Goal: Information Seeking & Learning: Learn about a topic

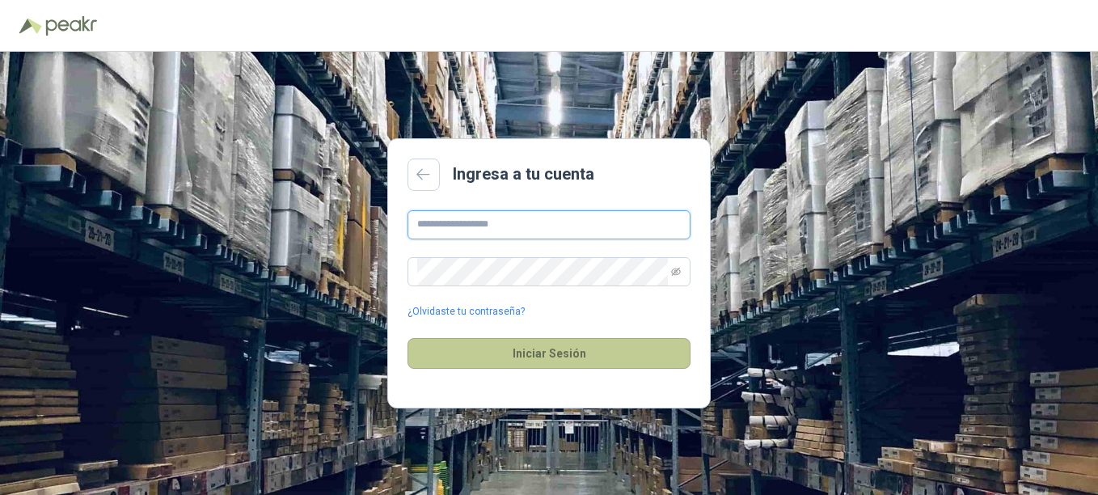
type input "**********"
click at [526, 353] on button "Iniciar Sesión" at bounding box center [548, 353] width 283 height 31
click at [479, 358] on button "Iniciar Sesión" at bounding box center [548, 353] width 283 height 31
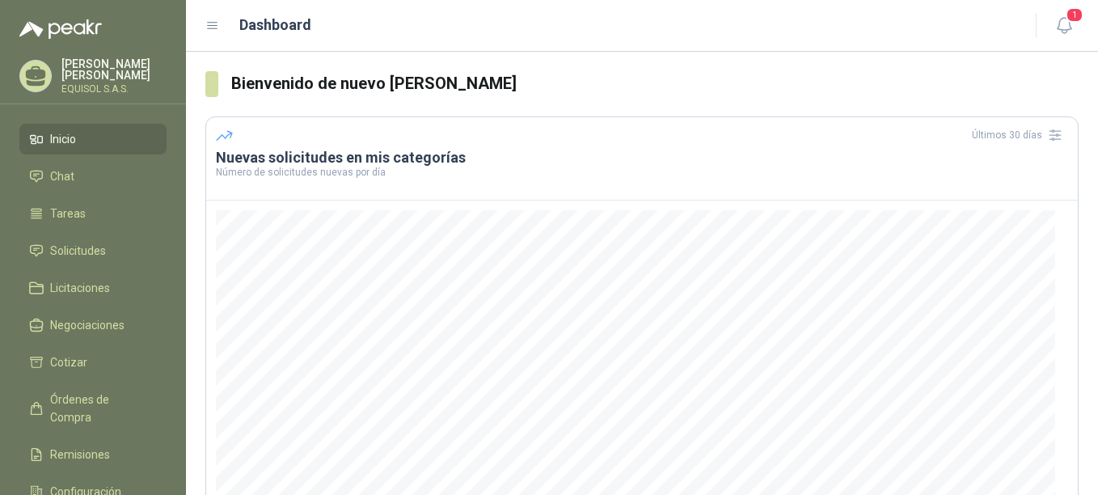
click at [80, 234] on ul "Inicio Chat Tareas Solicitudes Licitaciones Negociaciones Cotizar Órdenes de Co…" at bounding box center [93, 337] width 186 height 427
click at [85, 249] on span "Solicitudes" at bounding box center [78, 251] width 56 height 18
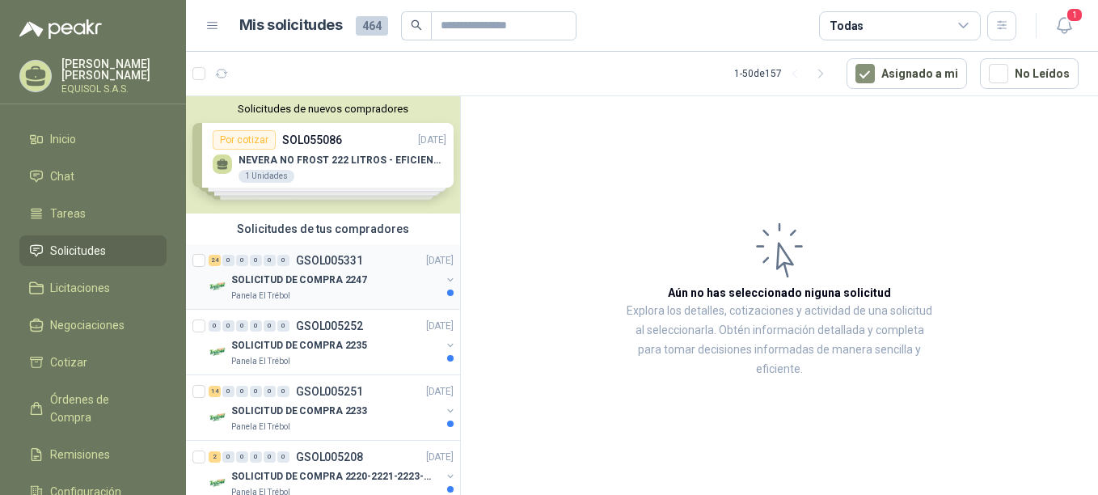
click at [286, 280] on p "SOLICITUD DE COMPRA 2247" at bounding box center [299, 279] width 136 height 15
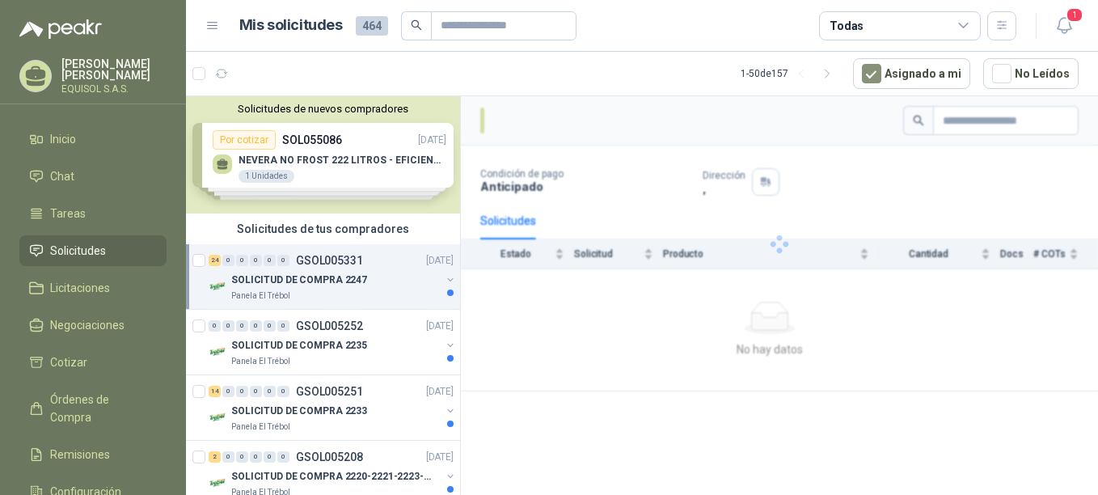
click at [310, 279] on p "SOLICITUD DE COMPRA 2247" at bounding box center [299, 279] width 136 height 15
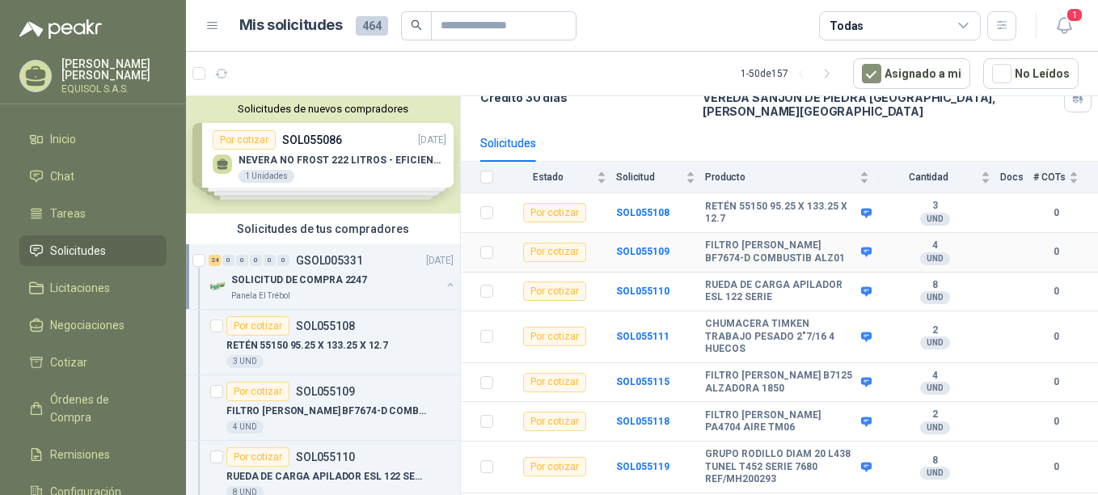
scroll to position [131, 0]
drag, startPoint x: 783, startPoint y: 230, endPoint x: 834, endPoint y: 232, distance: 51.8
click at [834, 238] on b "FILTRO [PERSON_NAME] BF7674-D COMBUSTIB ALZ01" at bounding box center [781, 250] width 152 height 25
copy b "BF7674-D"
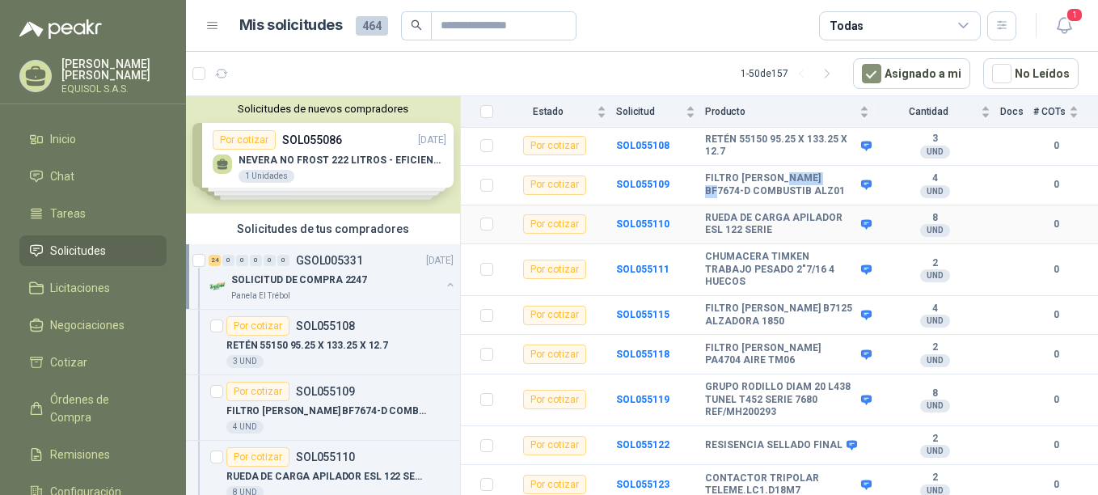
scroll to position [198, 0]
copy b "BF7674-D"
drag, startPoint x: 796, startPoint y: 179, endPoint x: 697, endPoint y: 166, distance: 100.4
click at [697, 166] on tr "Por cotizar SOL055109 FILTRO [PERSON_NAME] BF7674-D COMBUSTIB ALZ01 4 UND  0" at bounding box center [779, 185] width 637 height 40
copy tr "FILTRO [PERSON_NAME] BF7674-D COMBUSTIB ALZ01"
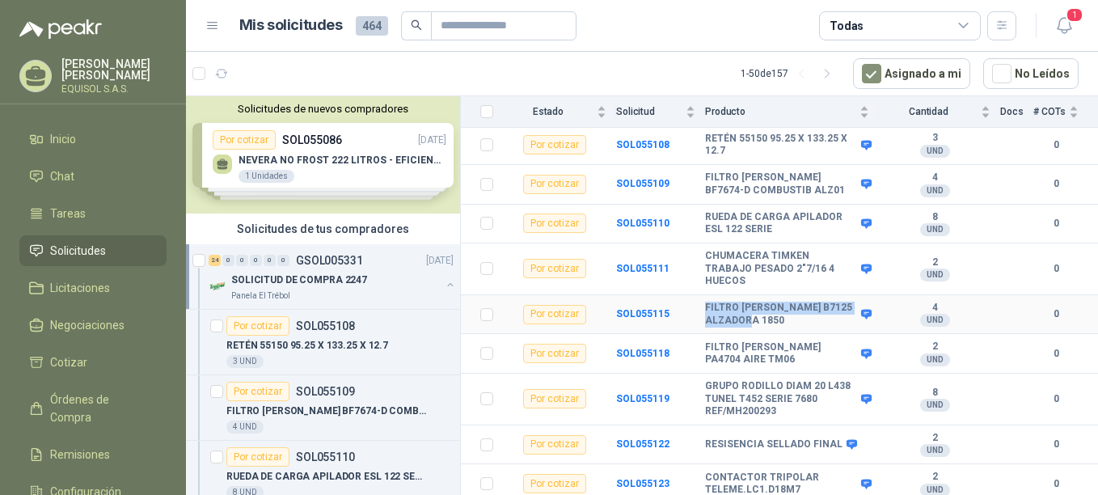
drag, startPoint x: 784, startPoint y: 311, endPoint x: 696, endPoint y: 294, distance: 89.7
click at [696, 295] on tr "Por cotizar SOL055115 FILTRO [PERSON_NAME] B7125 ALZADORA 1850 4 UND  0" at bounding box center [779, 315] width 637 height 40
copy tr "FILTRO [PERSON_NAME] B7125 ALZADORA 1850"
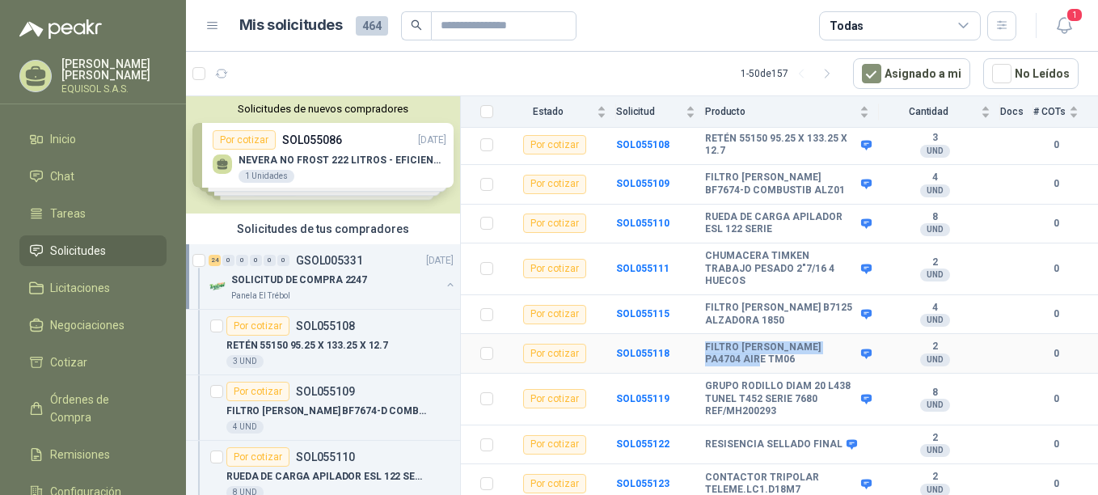
drag, startPoint x: 735, startPoint y: 348, endPoint x: 697, endPoint y: 331, distance: 41.6
click at [697, 334] on tr "Por cotizar SOL055118 FILTRO [PERSON_NAME] PA4704 AIRE TM06 2 UND  0" at bounding box center [779, 354] width 637 height 40
copy tr "FILTRO [PERSON_NAME] PA4704 AIRE TM06"
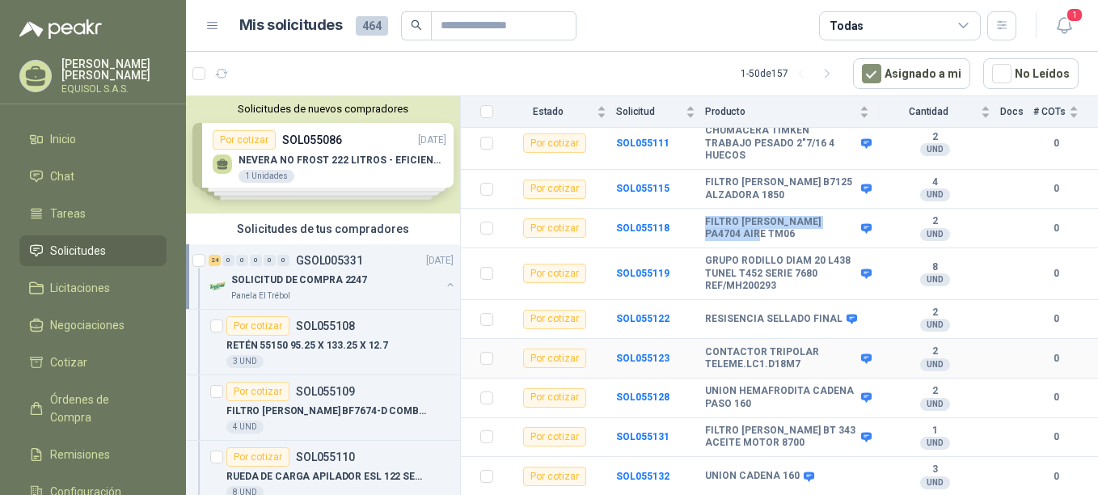
scroll to position [339, 0]
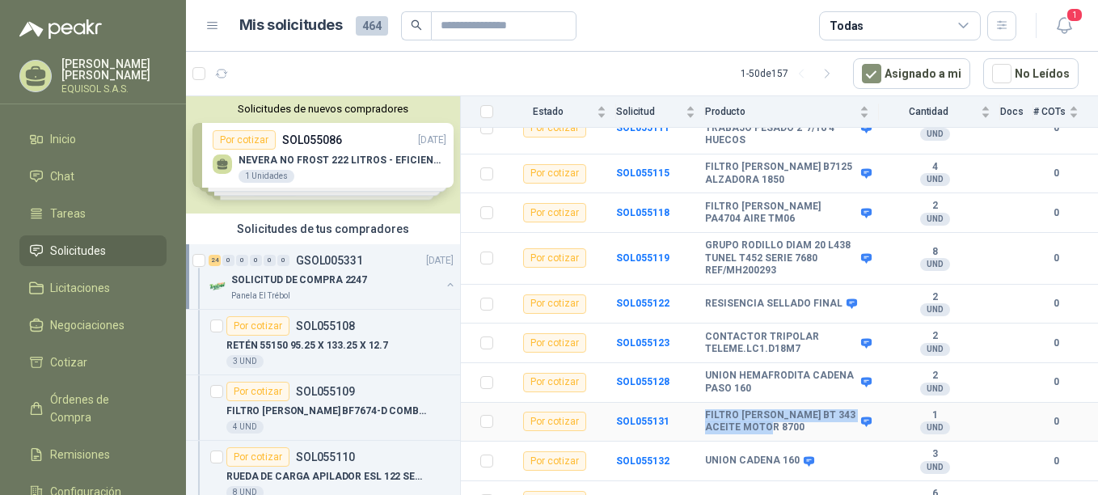
drag, startPoint x: 811, startPoint y: 415, endPoint x: 684, endPoint y: 399, distance: 127.9
click at [684, 403] on tr "Por cotizar SOL055131 FILTRO [PERSON_NAME] BT 343 ACEITE MOTOR 8700 1 UND  0" at bounding box center [779, 423] width 637 height 40
copy tr "FILTRO [PERSON_NAME] BT 343 ACEITE MOTOR 8700"
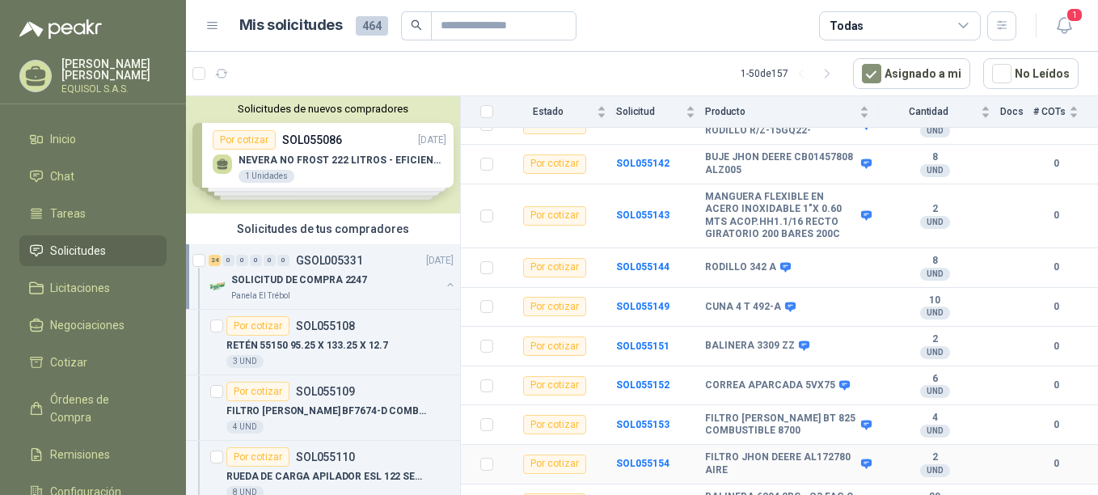
scroll to position [772, 0]
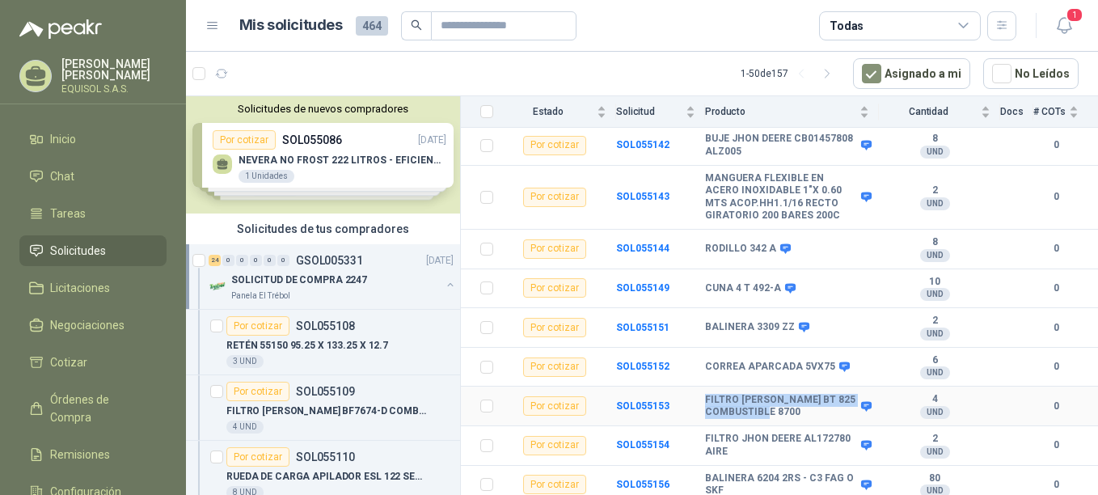
drag, startPoint x: 799, startPoint y: 402, endPoint x: 701, endPoint y: 386, distance: 99.8
click at [701, 386] on tr "Por cotizar SOL055153 FILTRO [PERSON_NAME] BT 825 COMBUSTIBLE 8700 4 UND  0" at bounding box center [779, 406] width 637 height 40
copy tr "FILTRO [PERSON_NAME] BT 825 COMBUSTIBLE 8700"
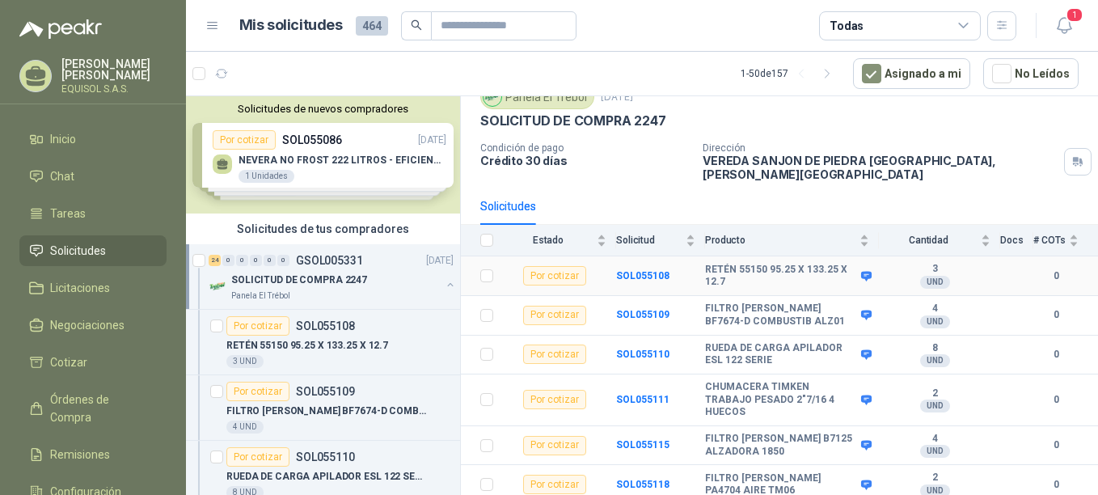
scroll to position [70, 0]
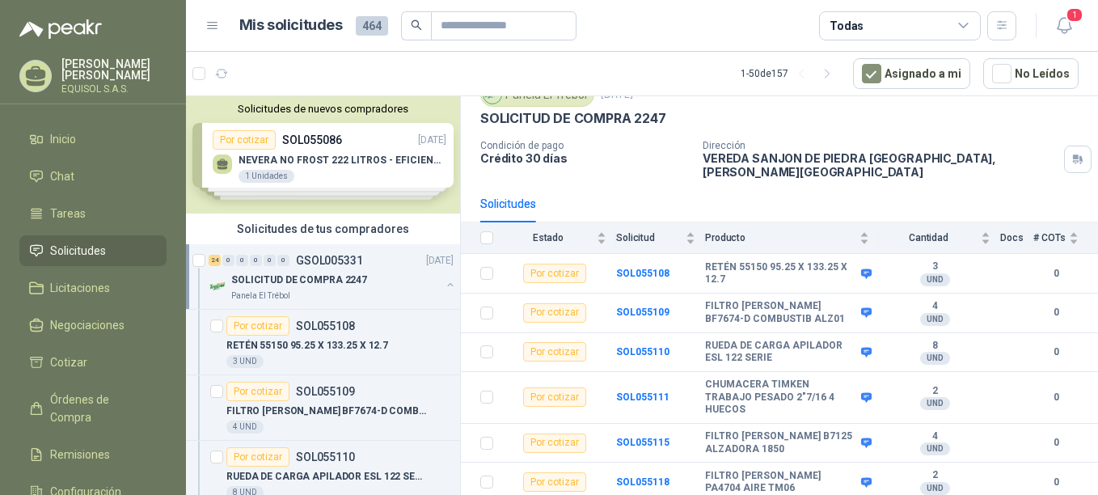
click at [320, 285] on p "SOLICITUD DE COMPRA 2247" at bounding box center [299, 279] width 136 height 15
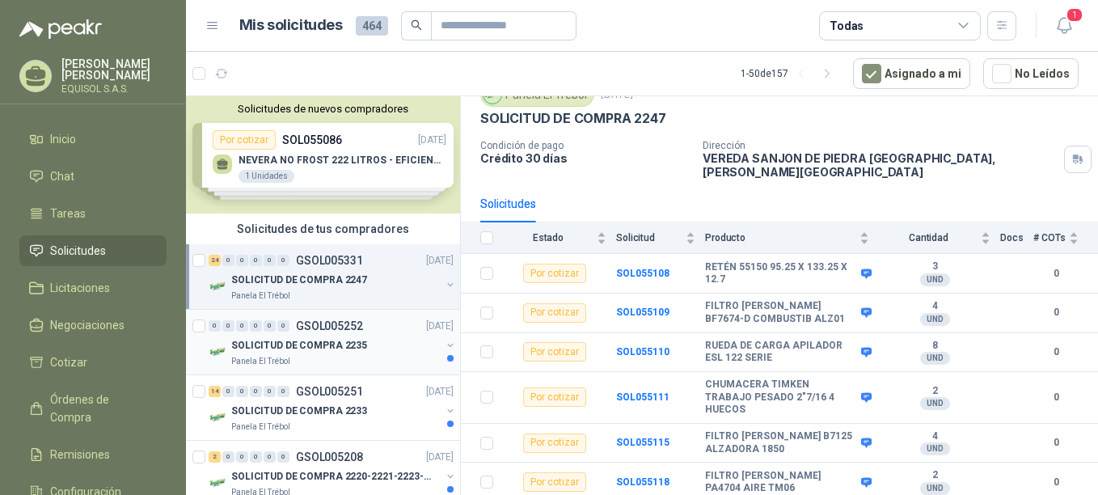
click at [330, 345] on p "SOLICITUD DE COMPRA 2235" at bounding box center [299, 345] width 136 height 15
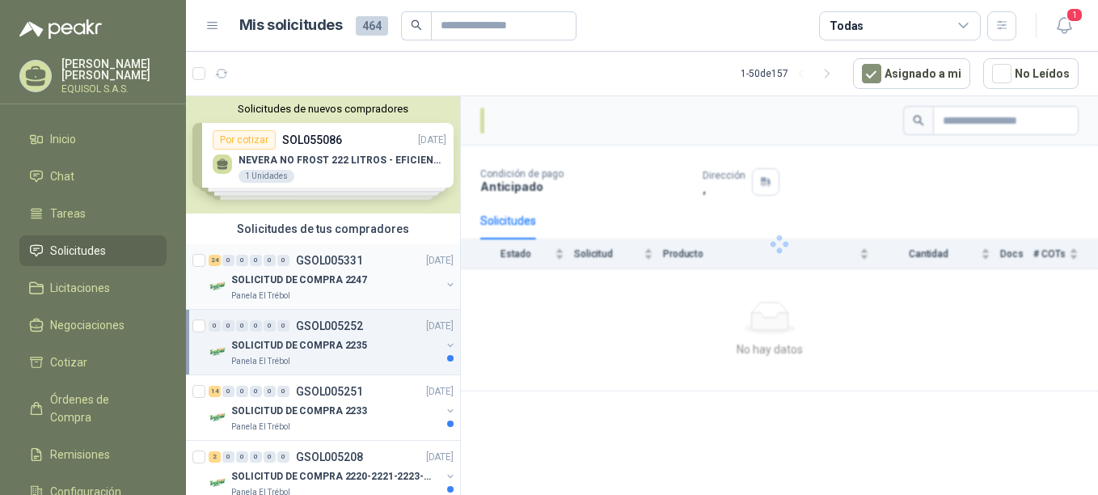
click at [444, 285] on button "button" at bounding box center [450, 284] width 13 height 13
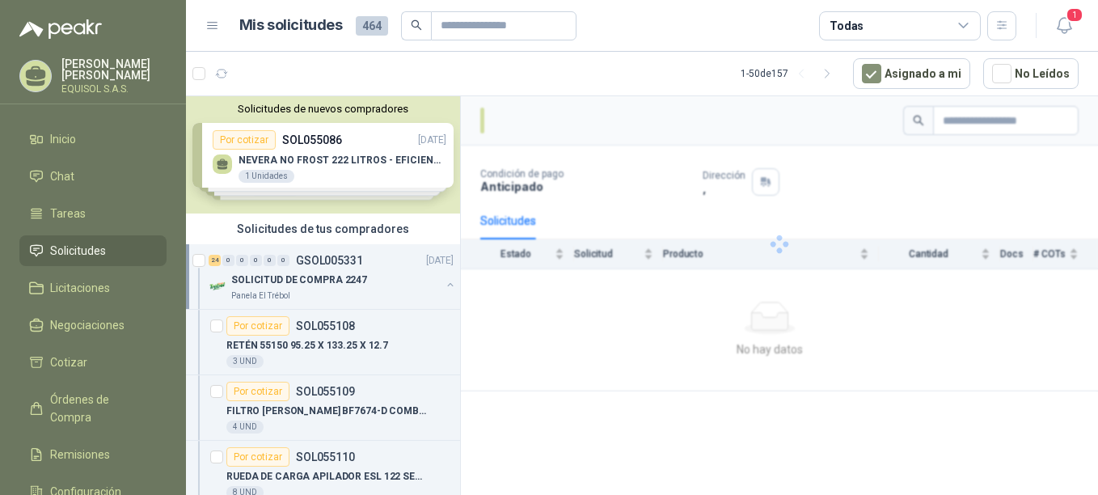
click at [444, 285] on button "button" at bounding box center [450, 284] width 13 height 13
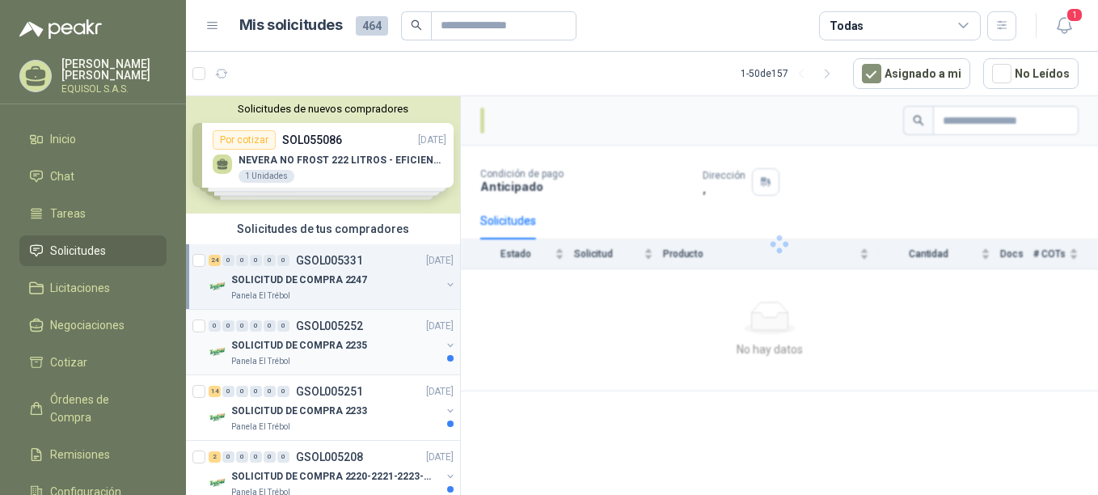
drag, startPoint x: 436, startPoint y: 285, endPoint x: 384, endPoint y: 349, distance: 82.8
click at [384, 349] on div "SOLICITUD DE COMPRA 2235" at bounding box center [335, 344] width 209 height 19
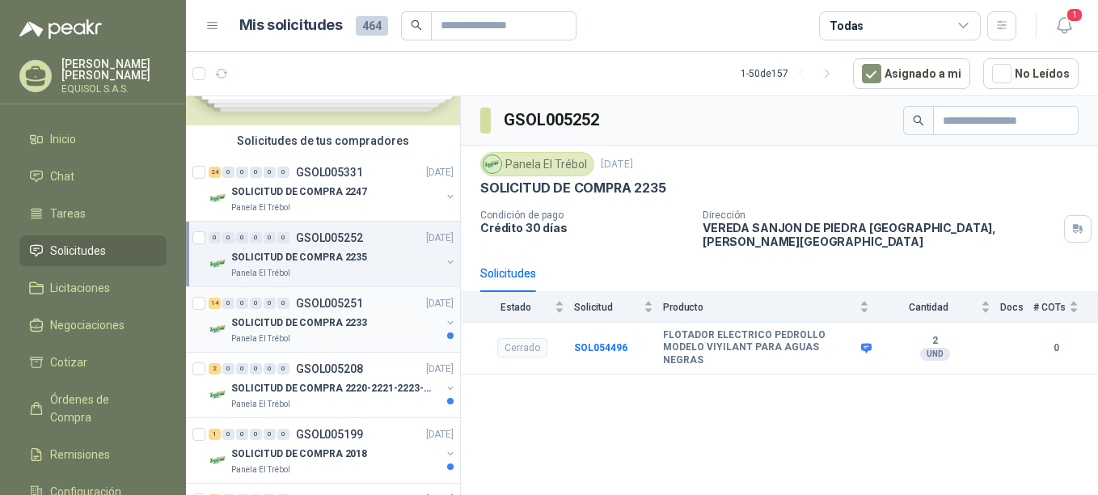
scroll to position [90, 0]
click at [331, 317] on p "SOLICITUD DE COMPRA 2233" at bounding box center [299, 321] width 136 height 15
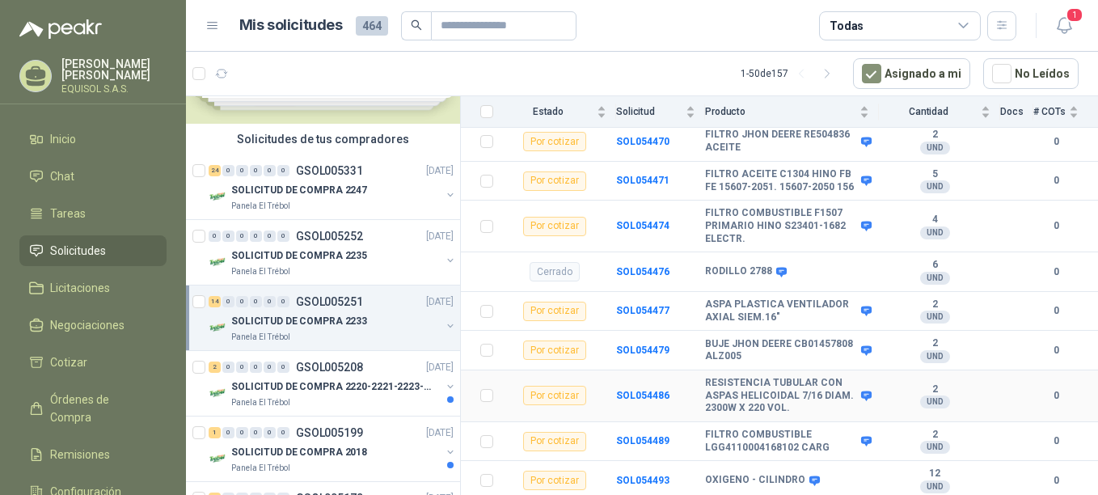
scroll to position [607, 0]
click at [301, 376] on div "2 0 0 0 0 0 GSOL005208 [DATE]" at bounding box center [333, 366] width 248 height 19
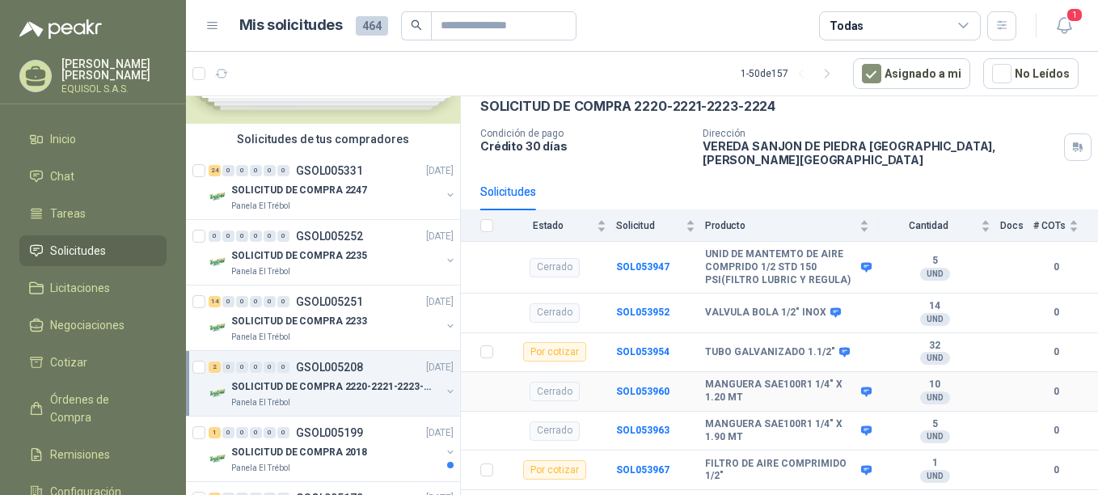
scroll to position [84, 0]
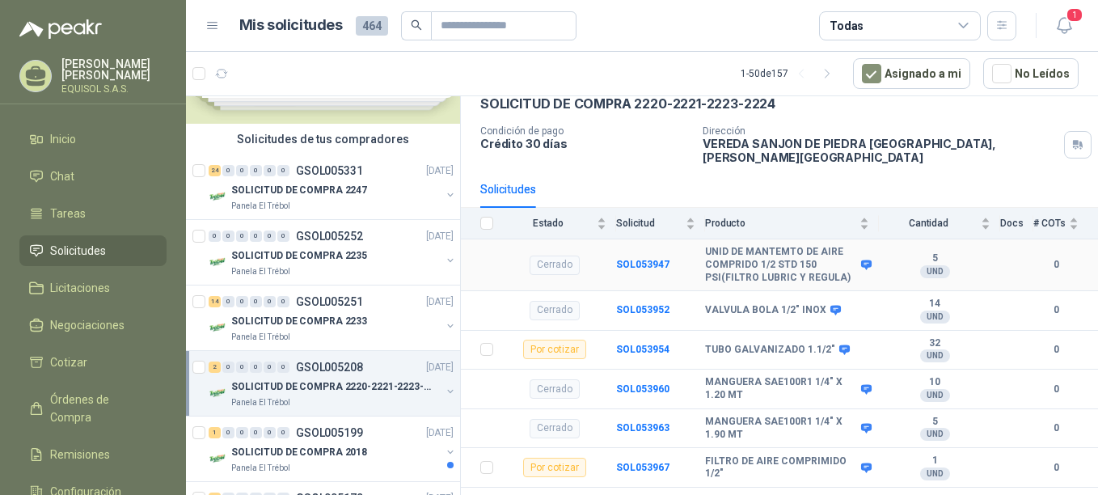
click at [746, 256] on b "UNID DE MANTEMTO DE AIRE COMPRIDO 1/2 STD 150 PSI(FILTRO LUBRIC Y REGULA)" at bounding box center [781, 265] width 152 height 38
click at [661, 259] on b "SOL053947" at bounding box center [642, 264] width 53 height 11
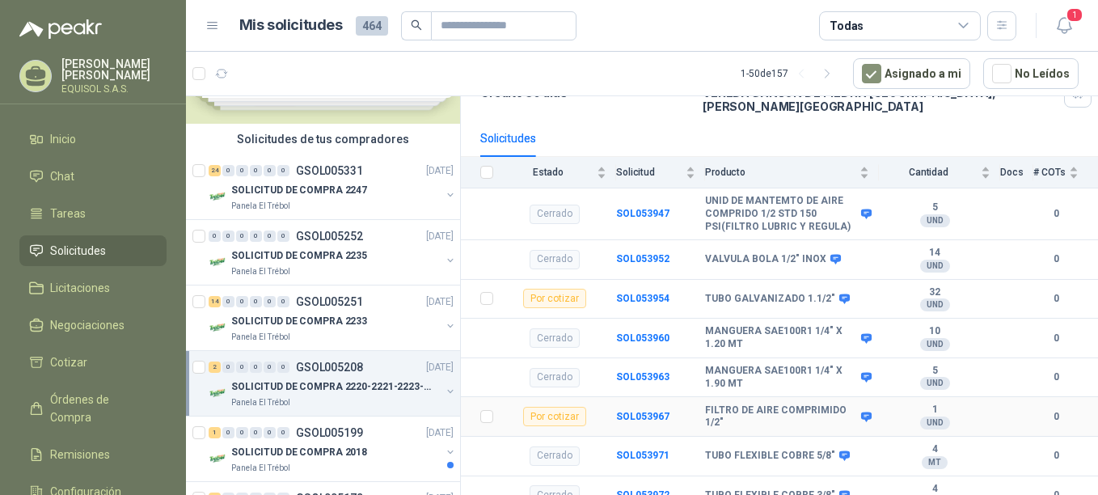
scroll to position [138, 0]
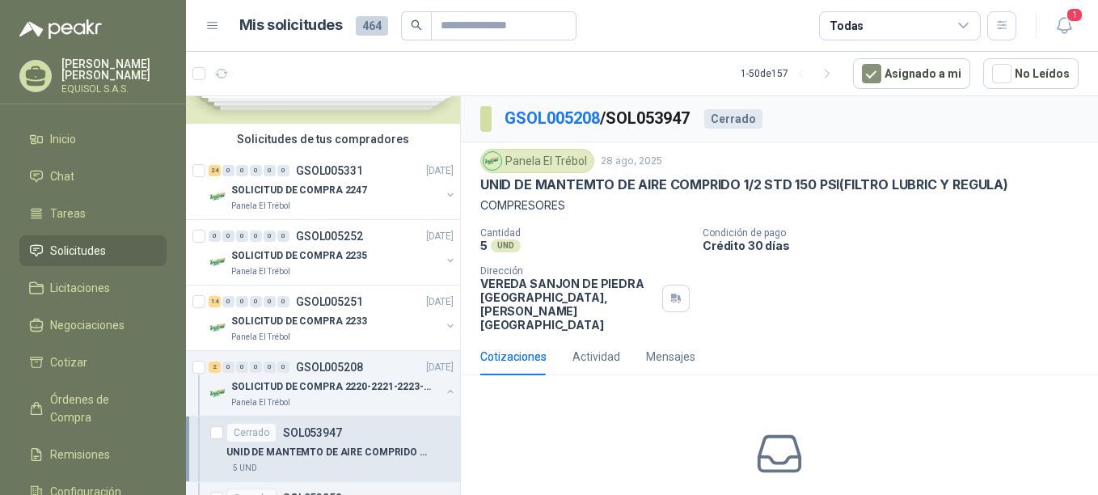
click at [804, 404] on div "No has enviado cotizaciones a esta solicitud" at bounding box center [779, 469] width 637 height 162
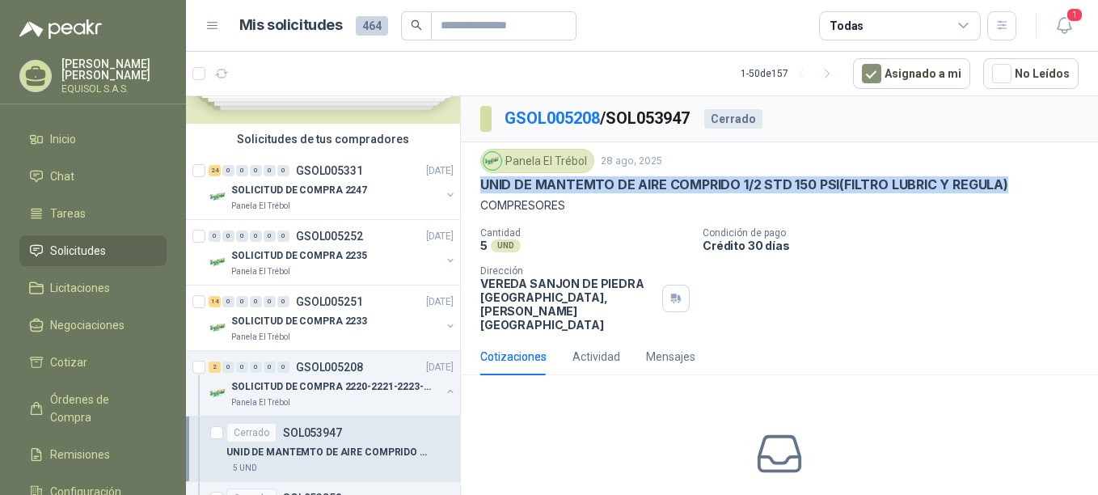
drag, startPoint x: 1005, startPoint y: 186, endPoint x: 469, endPoint y: 178, distance: 536.0
click at [469, 178] on div "Panela El Trébol [DATE] UNID DE MANTEMTO DE AIRE COMPRIDO 1/2 STD 150 PSI(FILTR…" at bounding box center [779, 240] width 637 height 196
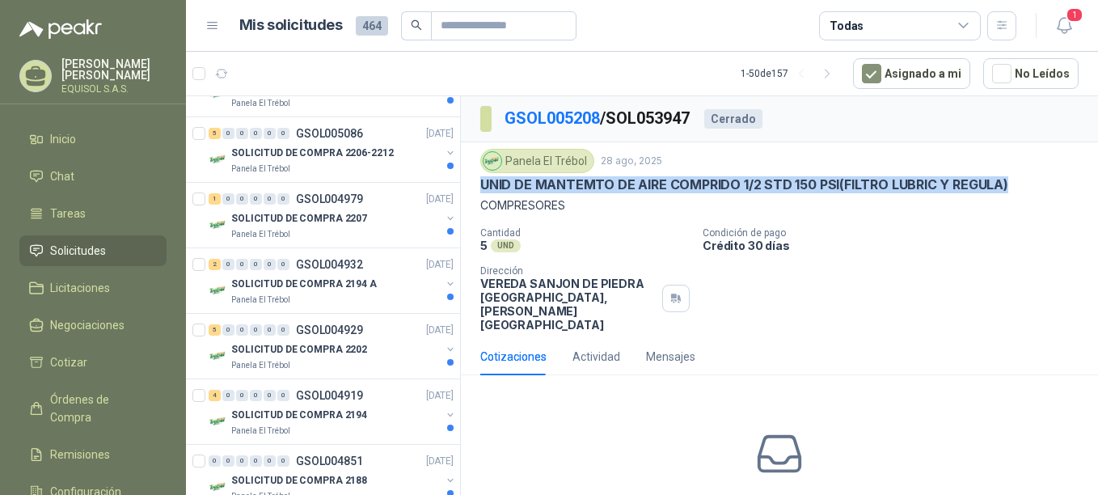
scroll to position [1015, 0]
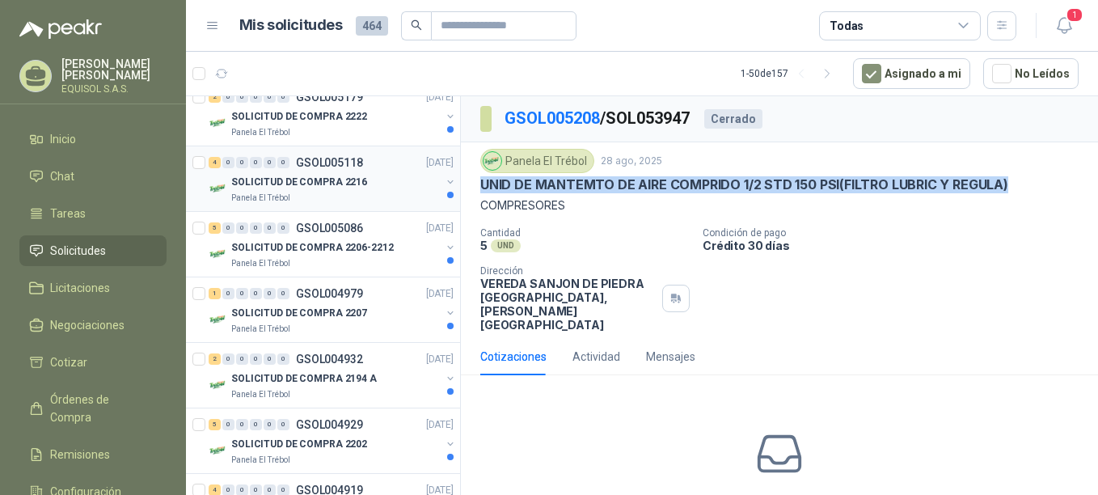
click at [317, 189] on p "SOLICITUD DE COMPRA 2216" at bounding box center [299, 182] width 136 height 15
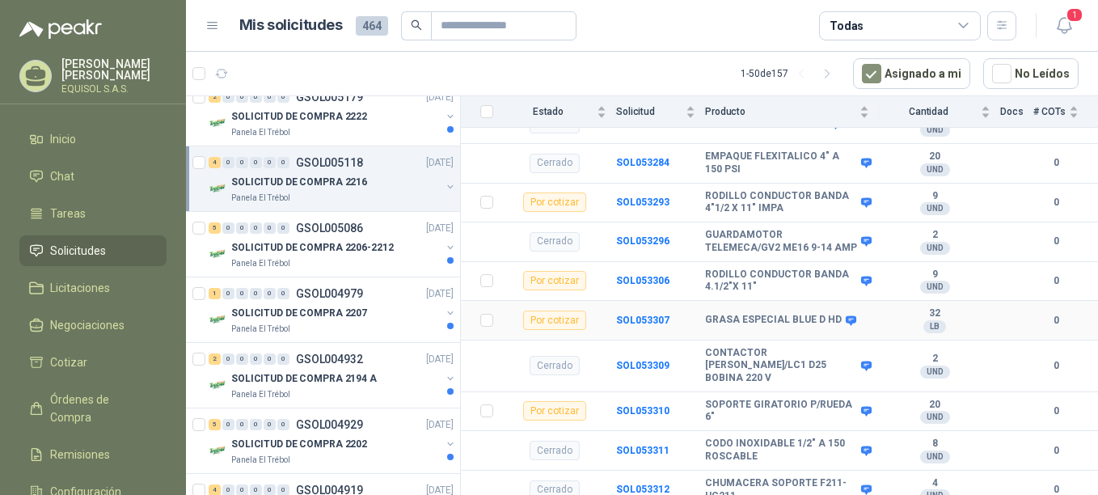
scroll to position [256, 0]
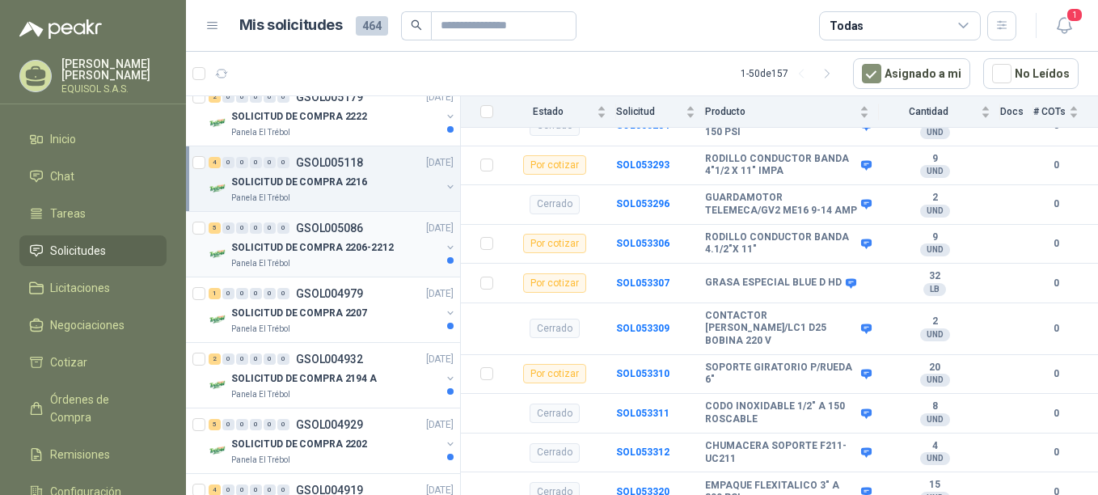
click at [334, 271] on div "5 0 0 0 0 0 GSOL005086 [DATE] SOLICITUD DE COMPRA 2206-2212 Panela El Trébol" at bounding box center [323, 244] width 274 height 65
click at [348, 247] on p "SOLICITUD DE COMPRA 2206-2212" at bounding box center [312, 247] width 162 height 15
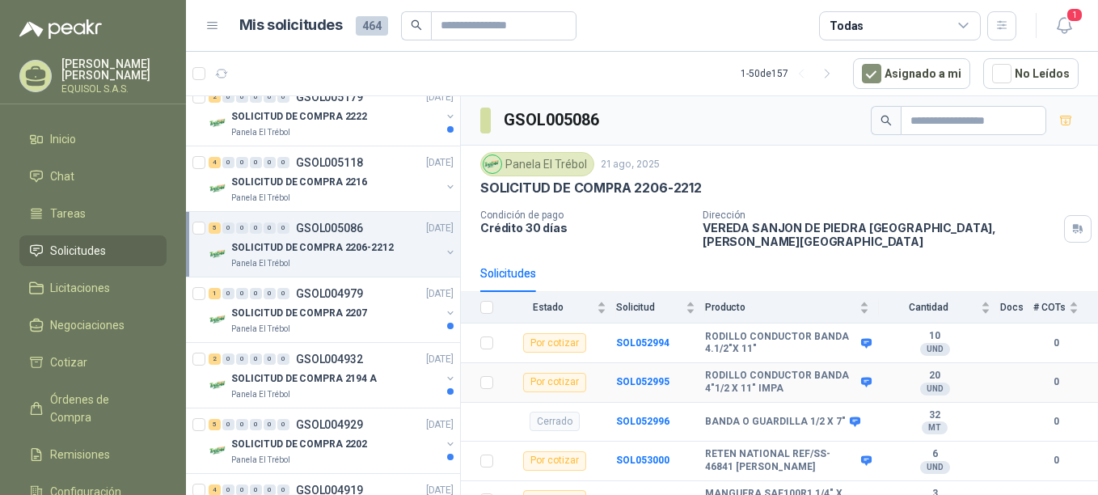
scroll to position [86, 0]
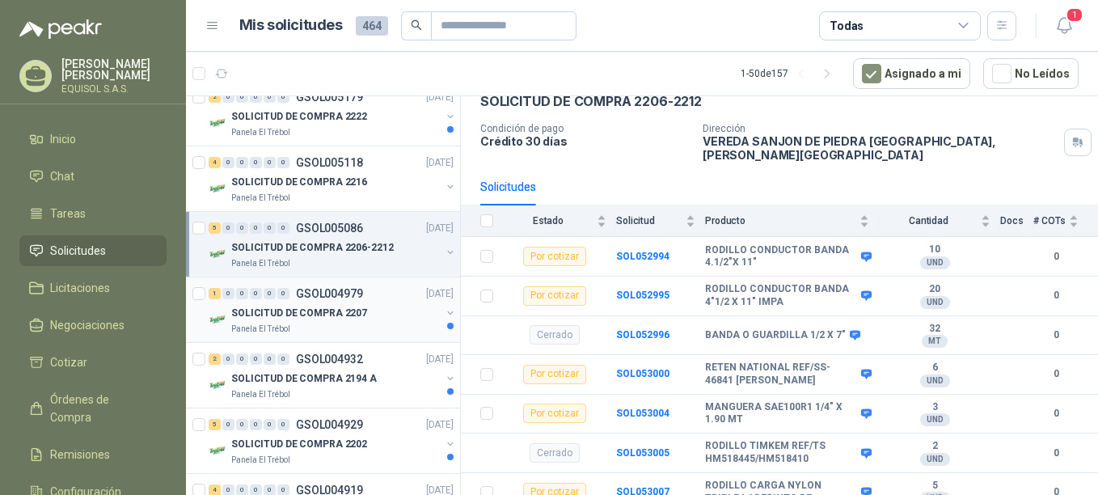
click at [310, 314] on p "SOLICITUD DE COMPRA 2207" at bounding box center [299, 313] width 136 height 15
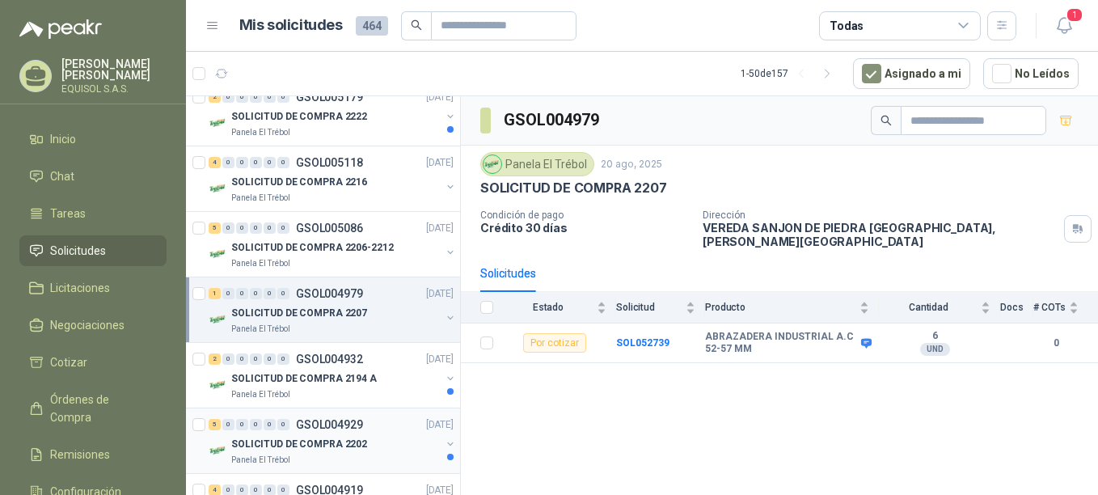
click at [296, 427] on p "GSOL004929" at bounding box center [329, 424] width 67 height 11
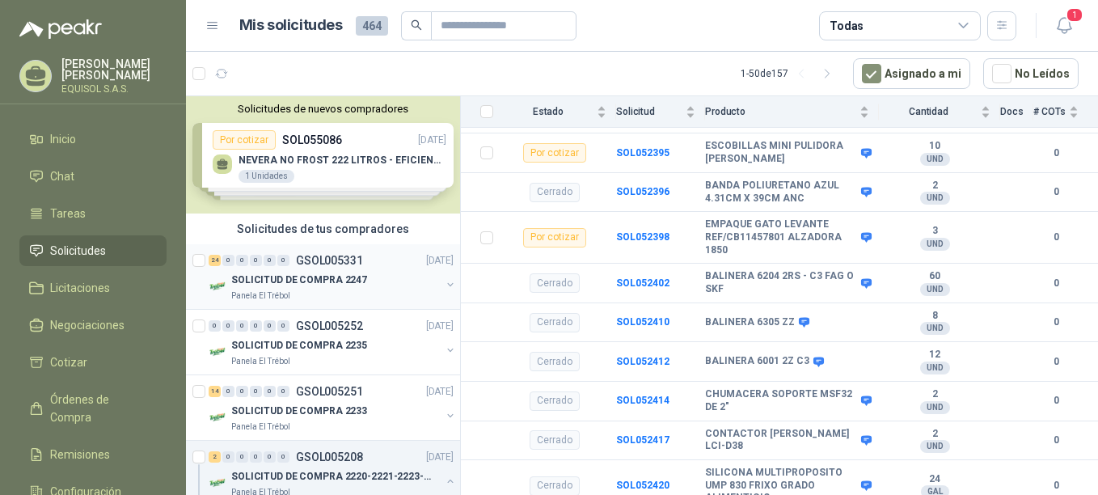
click at [329, 271] on div "SOLICITUD DE COMPRA 2247" at bounding box center [335, 279] width 209 height 19
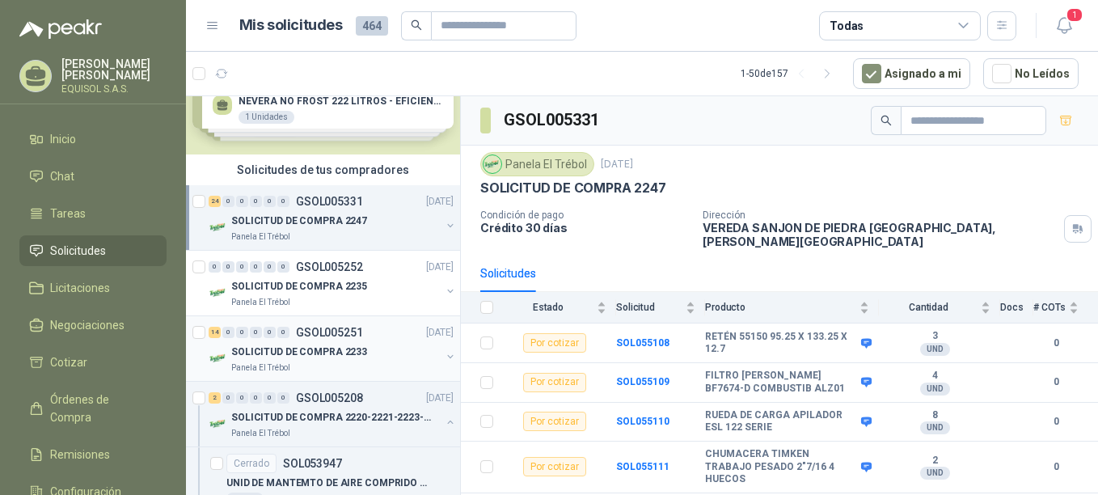
scroll to position [60, 0]
click at [361, 335] on p "GSOL005251" at bounding box center [329, 331] width 67 height 11
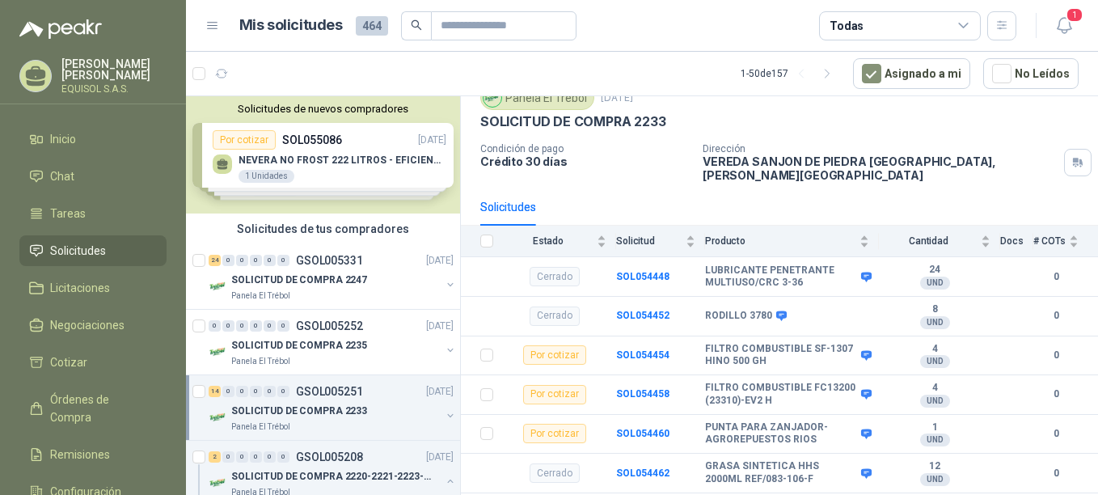
click at [327, 155] on div "Solicitudes de nuevos compradores Por cotizar SOL055086 [DATE] NEVERA NO FROST …" at bounding box center [323, 154] width 274 height 117
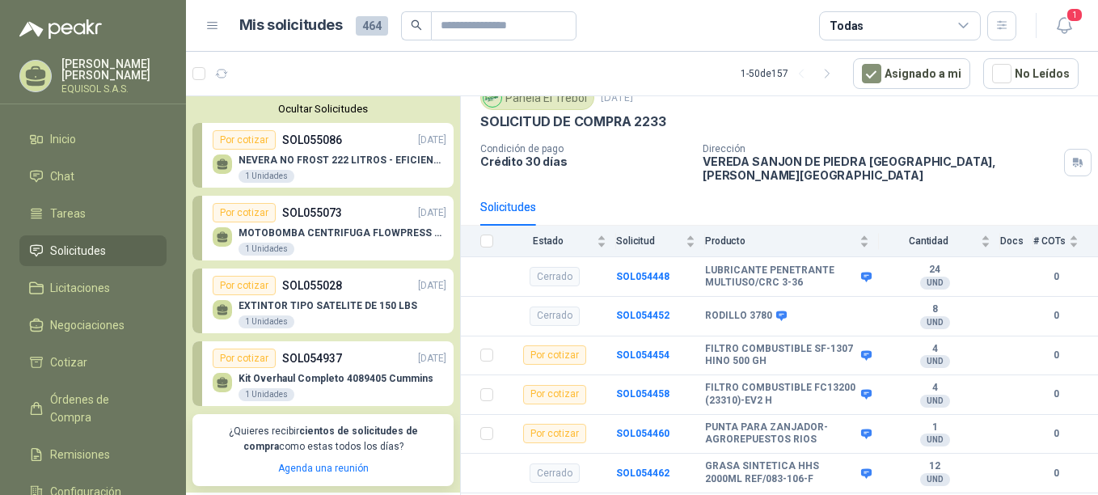
click at [394, 230] on p "MOTOBOMBA CENTRIFUGA FLOWPRESS 1.5HP-220" at bounding box center [342, 232] width 208 height 11
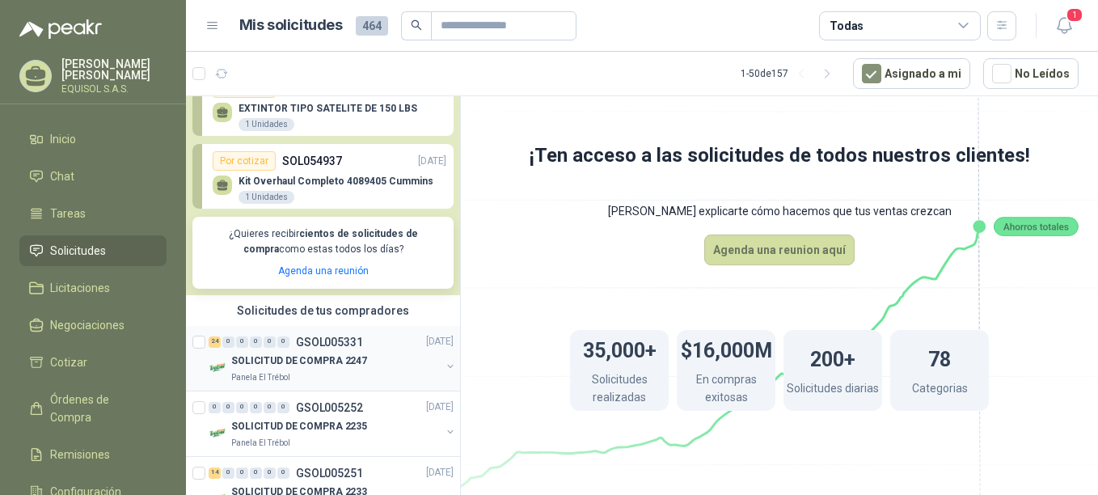
scroll to position [197, 0]
click at [319, 371] on div "Panela El Trébol" at bounding box center [335, 377] width 209 height 13
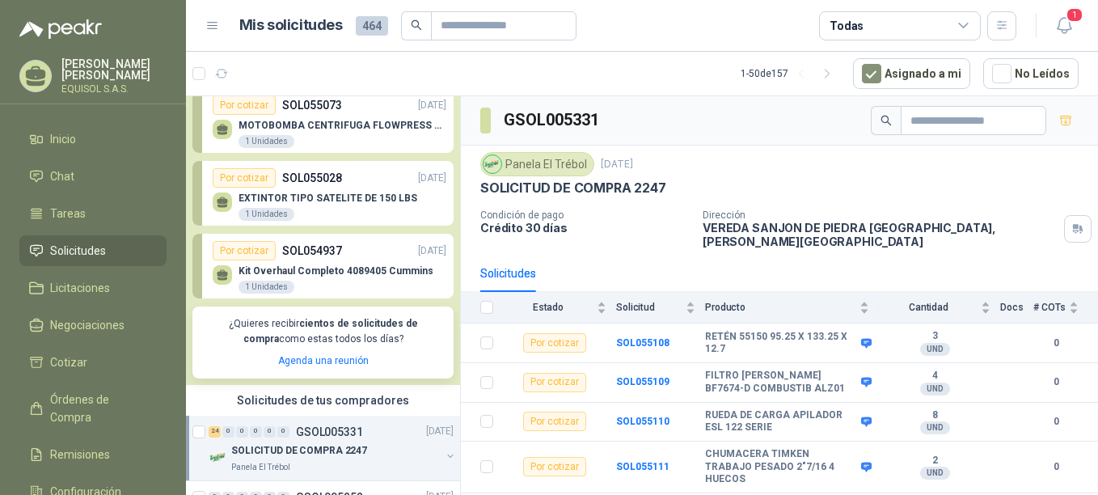
scroll to position [109, 0]
click at [351, 283] on div "Kit Overhaul Completo 4089405 Cummins 1 Unidades" at bounding box center [335, 278] width 195 height 29
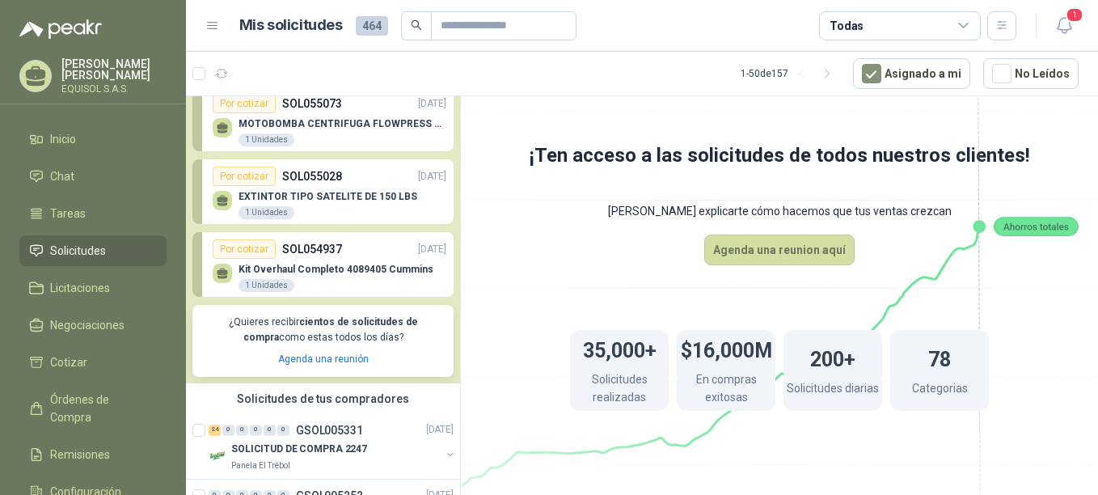
click at [316, 203] on div "EXTINTOR TIPO SATELITE DE 150 LBS 1 Unidades" at bounding box center [327, 205] width 179 height 29
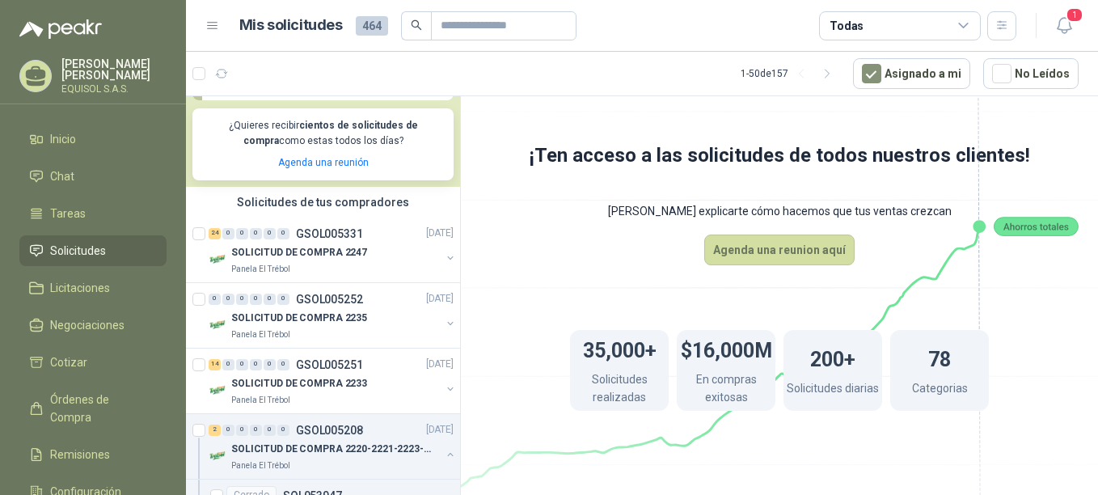
scroll to position [306, 0]
click at [323, 243] on div "SOLICITUD DE COMPRA 2247" at bounding box center [335, 252] width 209 height 19
